Goal: Check status: Check status

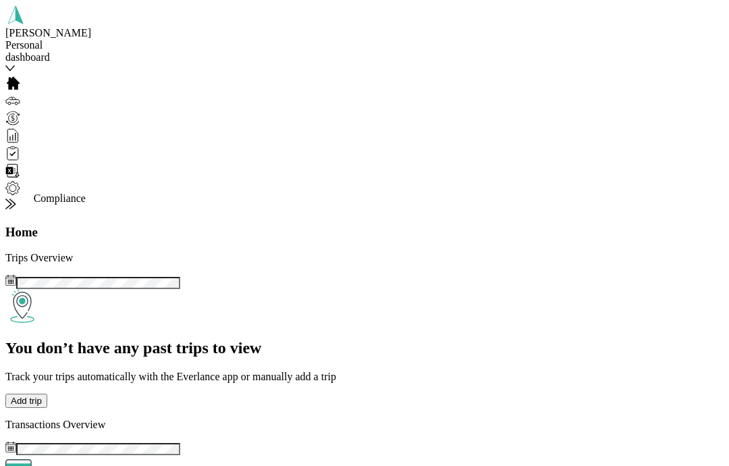
click at [20, 161] on icon at bounding box center [12, 153] width 15 height 15
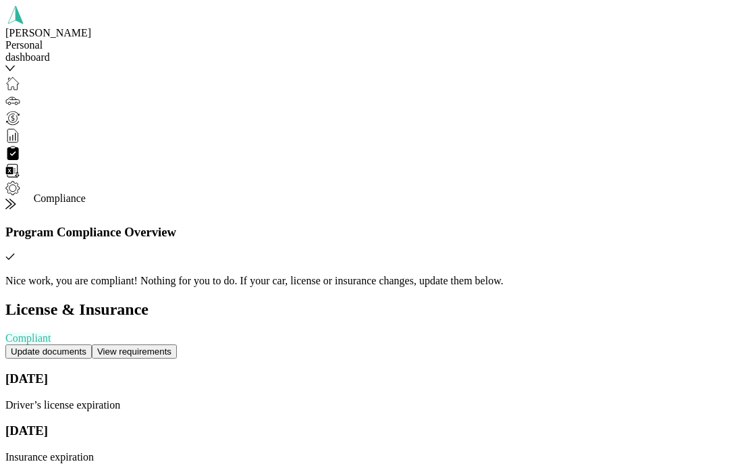
click at [235, 409] on div "Nice work, you are compliant! Nothing for you to do. If your car, license or in…" at bounding box center [364, 423] width 718 height 343
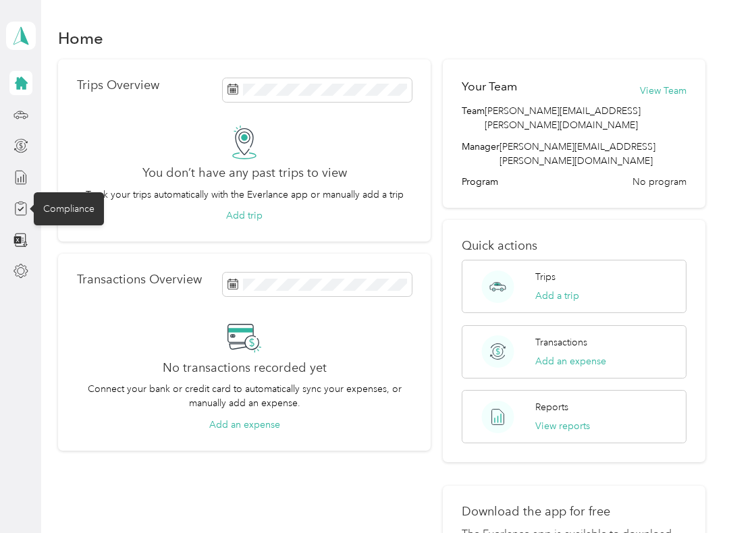
click at [26, 213] on icon at bounding box center [20, 208] width 15 height 15
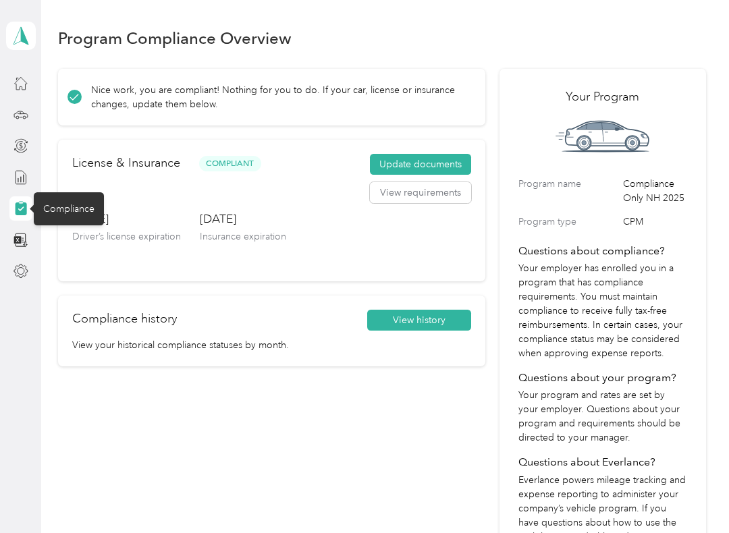
click at [337, 403] on div "Nice work, you are compliant! Nothing for you to do. If your car, license or in…" at bounding box center [271, 338] width 427 height 539
